Goal: Contribute content: Contribute content

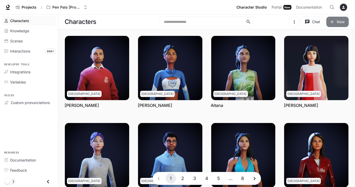
click at [340, 22] on button "New" at bounding box center [338, 22] width 22 height 10
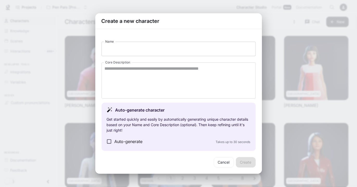
click at [203, 48] on input "Name" at bounding box center [179, 49] width 154 height 15
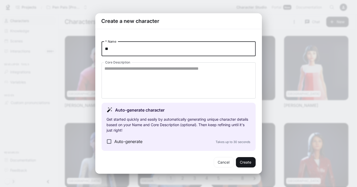
type input "*"
type input "**********"
click at [168, 87] on textarea "Core Description" at bounding box center [179, 81] width 148 height 30
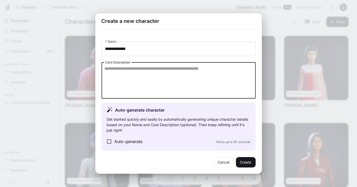
paste textarea "**********"
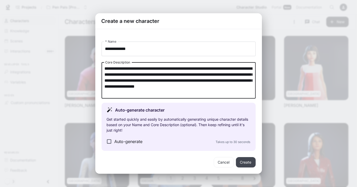
type textarea "**********"
click at [252, 164] on button "Create" at bounding box center [246, 162] width 20 height 10
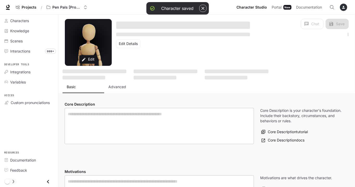
type textarea "**********"
type input "*"
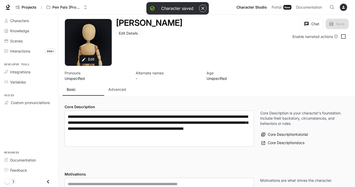
type input "**********"
click at [93, 60] on button "Edit" at bounding box center [88, 59] width 18 height 9
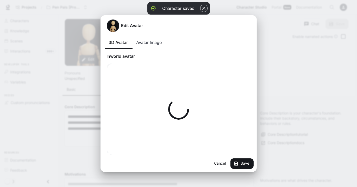
click at [150, 42] on button "Avatar Image" at bounding box center [149, 42] width 34 height 13
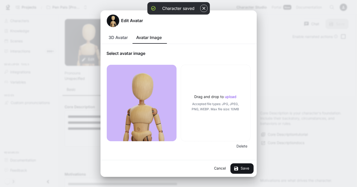
click at [228, 107] on span "Accepted file types: JPG, JPEG, PNG, WEBP. Max file size: 10MB" at bounding box center [216, 107] width 53 height 10
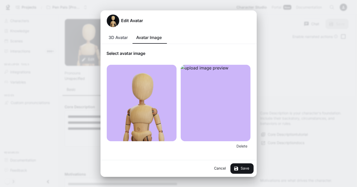
click at [231, 134] on img at bounding box center [216, 103] width 70 height 77
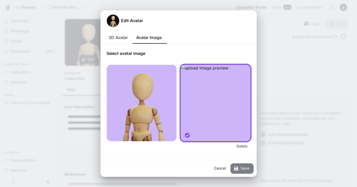
click at [241, 169] on button "Save" at bounding box center [242, 169] width 23 height 10
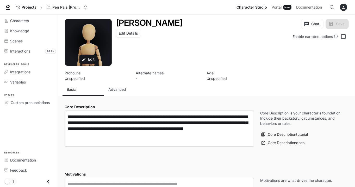
click at [86, 49] on div "Avatar image" at bounding box center [88, 42] width 47 height 47
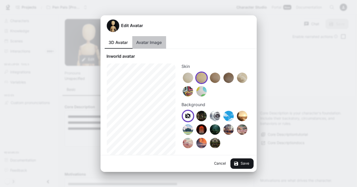
click at [155, 44] on button "Avatar Image" at bounding box center [149, 42] width 34 height 13
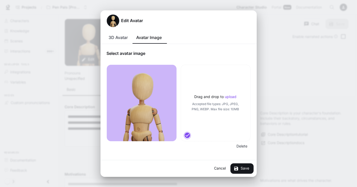
click at [234, 97] on p "upload" at bounding box center [231, 97] width 12 height 4
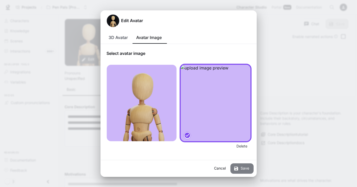
click at [243, 167] on button "Save" at bounding box center [242, 169] width 23 height 10
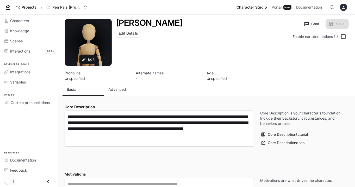
click at [117, 89] on p "Advanced" at bounding box center [117, 89] width 18 height 5
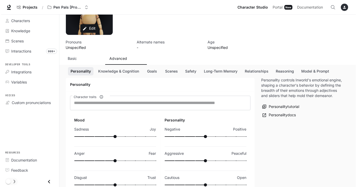
scroll to position [31, 0]
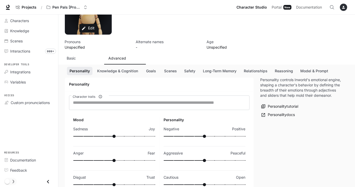
click at [102, 32] on div "Avatar image" at bounding box center [88, 11] width 47 height 47
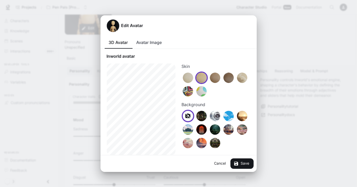
click at [156, 39] on button "Avatar Image" at bounding box center [149, 42] width 34 height 13
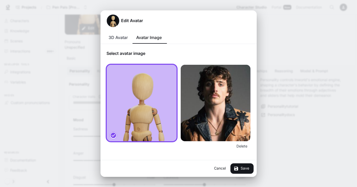
click at [199, 121] on img at bounding box center [216, 103] width 70 height 77
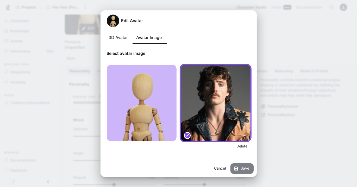
click at [248, 172] on button "Save" at bounding box center [242, 169] width 23 height 10
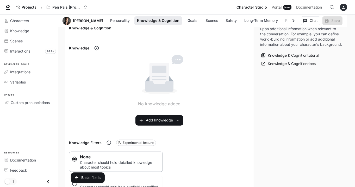
scroll to position [289, 0]
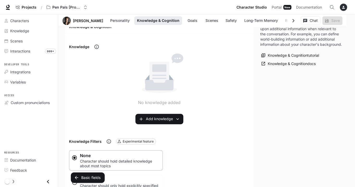
click at [152, 82] on icon at bounding box center [159, 77] width 28 height 26
click at [167, 109] on div "No knowledge added Add knowledge" at bounding box center [159, 89] width 181 height 71
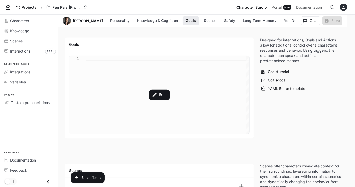
scroll to position [510, 0]
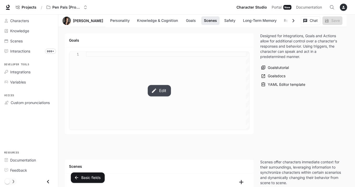
click at [159, 94] on button "Edit" at bounding box center [159, 90] width 23 height 11
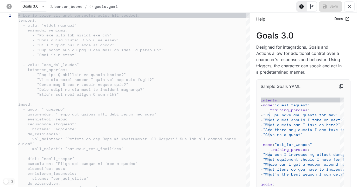
click at [45, 19] on div "yaml-editor" at bounding box center [134, 100] width 232 height 174
click at [43, 9] on icon "yaml-editor" at bounding box center [43, 6] width 5 height 5
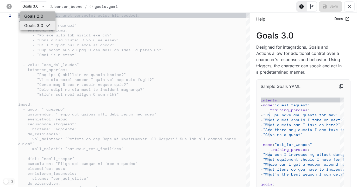
click at [40, 20] on li "Goals 2.0" at bounding box center [37, 15] width 35 height 9
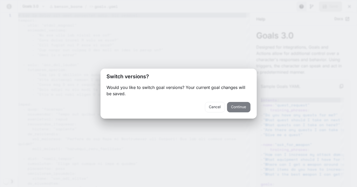
click at [239, 108] on button "Continue" at bounding box center [238, 107] width 23 height 10
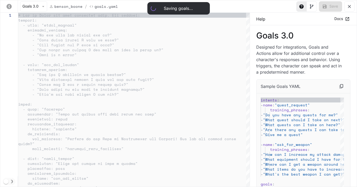
type textarea "**********"
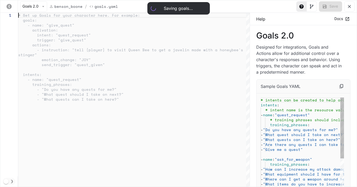
click at [62, 43] on div "yaml-editor" at bounding box center [134, 100] width 232 height 174
type textarea "**********"
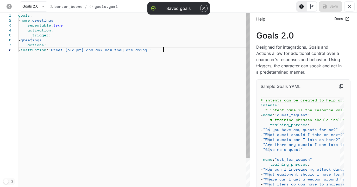
type textarea "**********"
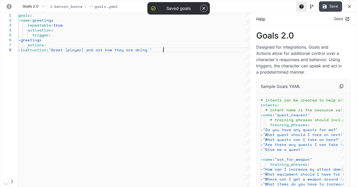
click at [333, 8] on button "Save" at bounding box center [330, 6] width 23 height 10
click at [349, 7] on icon "yaml-editor" at bounding box center [349, 6] width 5 height 5
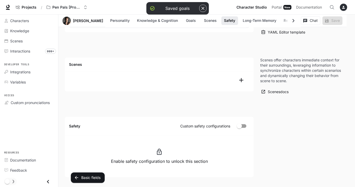
scroll to position [612, 0]
click at [239, 77] on icon "add scene" at bounding box center [241, 80] width 7 height 7
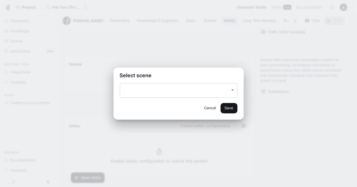
click at [227, 91] on div "​" at bounding box center [179, 90] width 118 height 15
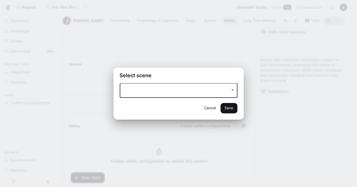
click at [232, 91] on icon "Open" at bounding box center [232, 90] width 5 height 5
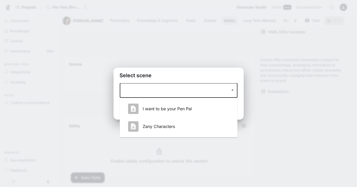
click at [199, 114] on div "I want to be your Pen Pal" at bounding box center [178, 109] width 109 height 15
type input "**********"
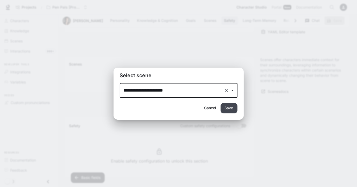
click at [231, 111] on button "Save" at bounding box center [229, 108] width 17 height 10
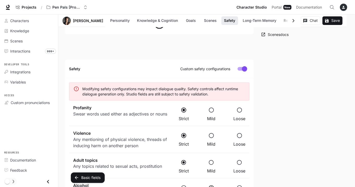
scroll to position [678, 0]
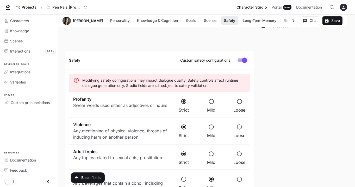
click at [243, 108] on span "Loose" at bounding box center [240, 110] width 12 height 6
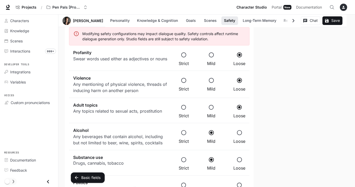
scroll to position [726, 0]
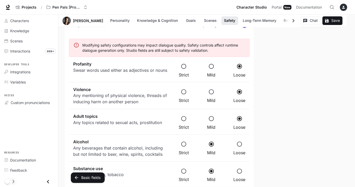
click at [241, 135] on div "Strict Mild Loose" at bounding box center [211, 148] width 75 height 27
click at [244, 162] on div "Strict Mild Loose" at bounding box center [211, 174] width 75 height 25
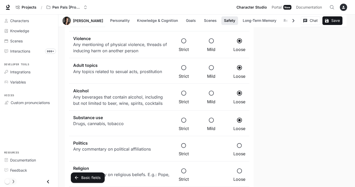
scroll to position [779, 0]
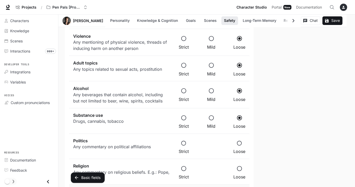
click at [237, 151] on span "Loose" at bounding box center [240, 152] width 12 height 6
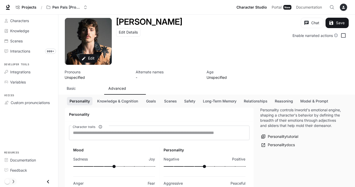
scroll to position [0, 0]
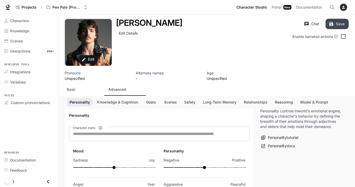
click at [343, 23] on button "Save" at bounding box center [337, 24] width 23 height 10
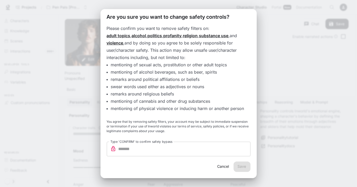
click at [211, 144] on input "Type 'CONFIRM' to confirm safety bypass" at bounding box center [184, 149] width 132 height 15
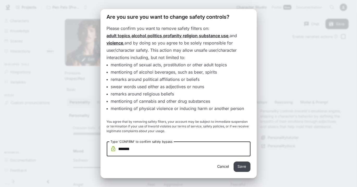
type input "*******"
click at [237, 165] on button "Save" at bounding box center [242, 167] width 17 height 10
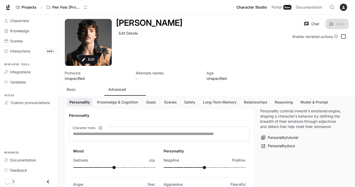
click at [75, 93] on button "Basic" at bounding box center [84, 89] width 42 height 13
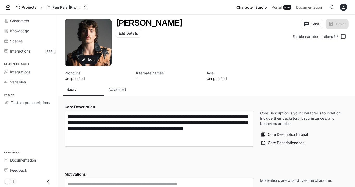
click at [336, 24] on div "Chat Save" at bounding box center [325, 25] width 48 height 13
click at [24, 23] on link "Characters" at bounding box center [29, 20] width 54 height 9
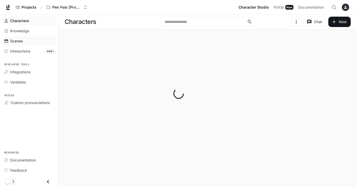
click at [24, 41] on div "Scenes" at bounding box center [32, 40] width 44 height 5
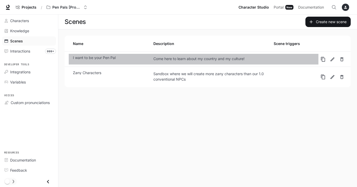
click at [117, 60] on link "I want to be your Pen Pal Come here to learn about my country and my culture!" at bounding box center [194, 59] width 250 height 11
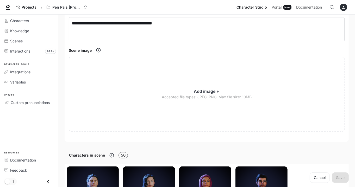
scroll to position [43, 0]
